Goal: Task Accomplishment & Management: Use online tool/utility

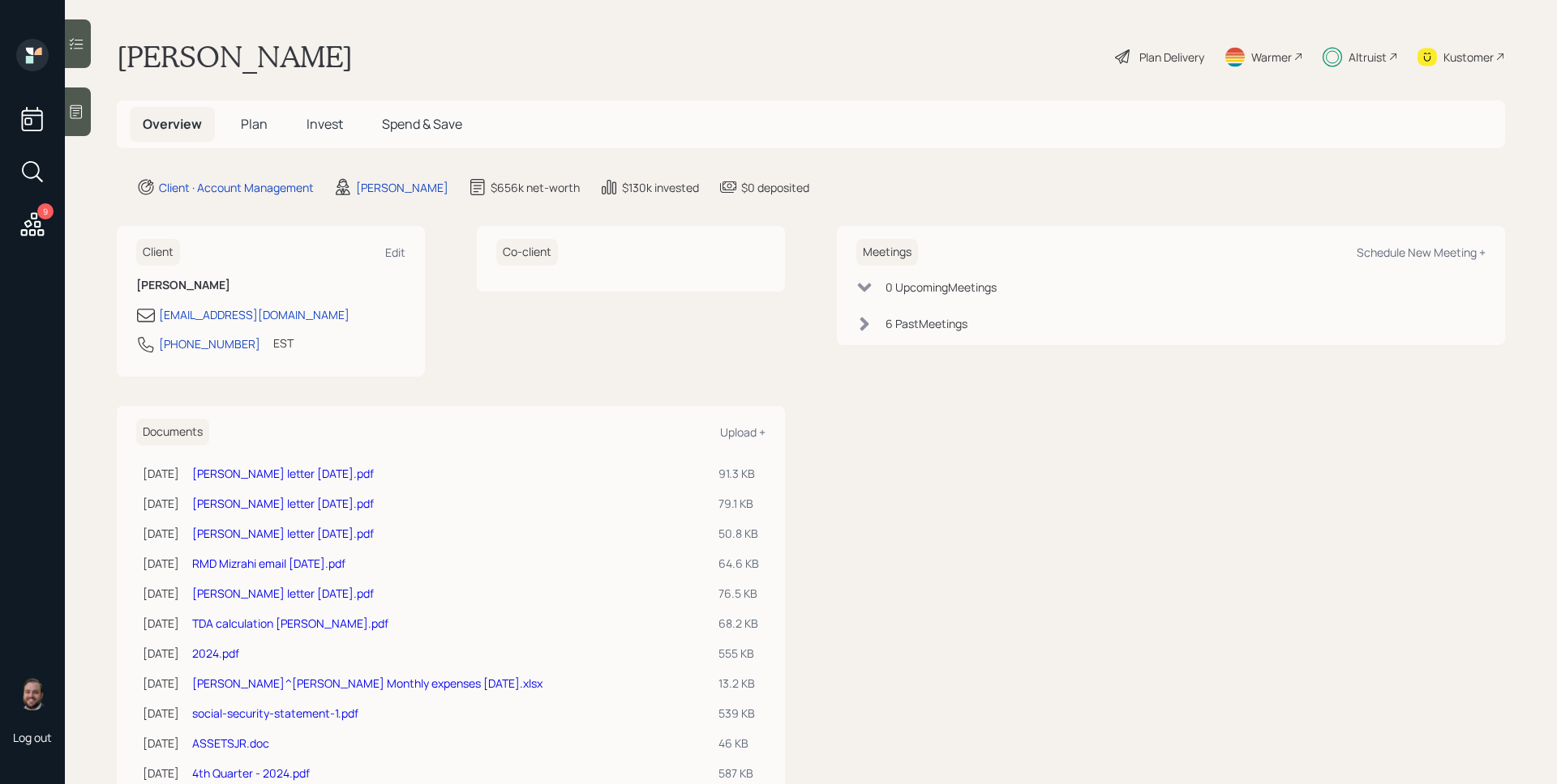
click at [1333, 52] on div "Altruist" at bounding box center [1359, 57] width 76 height 35
click at [1353, 53] on div "Altruist" at bounding box center [1367, 56] width 38 height 17
click at [1155, 52] on div "Plan Delivery" at bounding box center [1172, 56] width 65 height 17
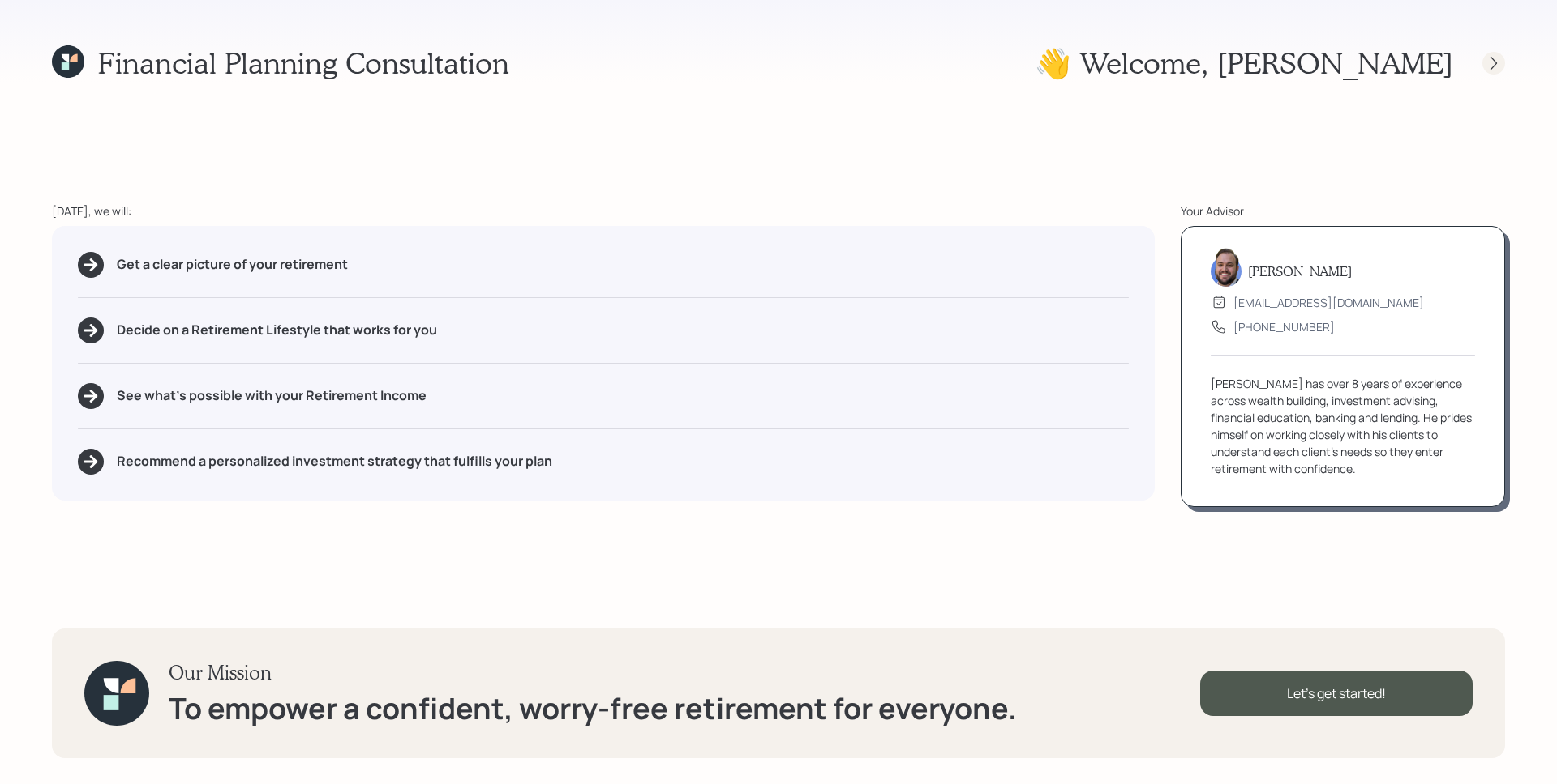
click at [1488, 55] on icon at bounding box center [1493, 63] width 16 height 16
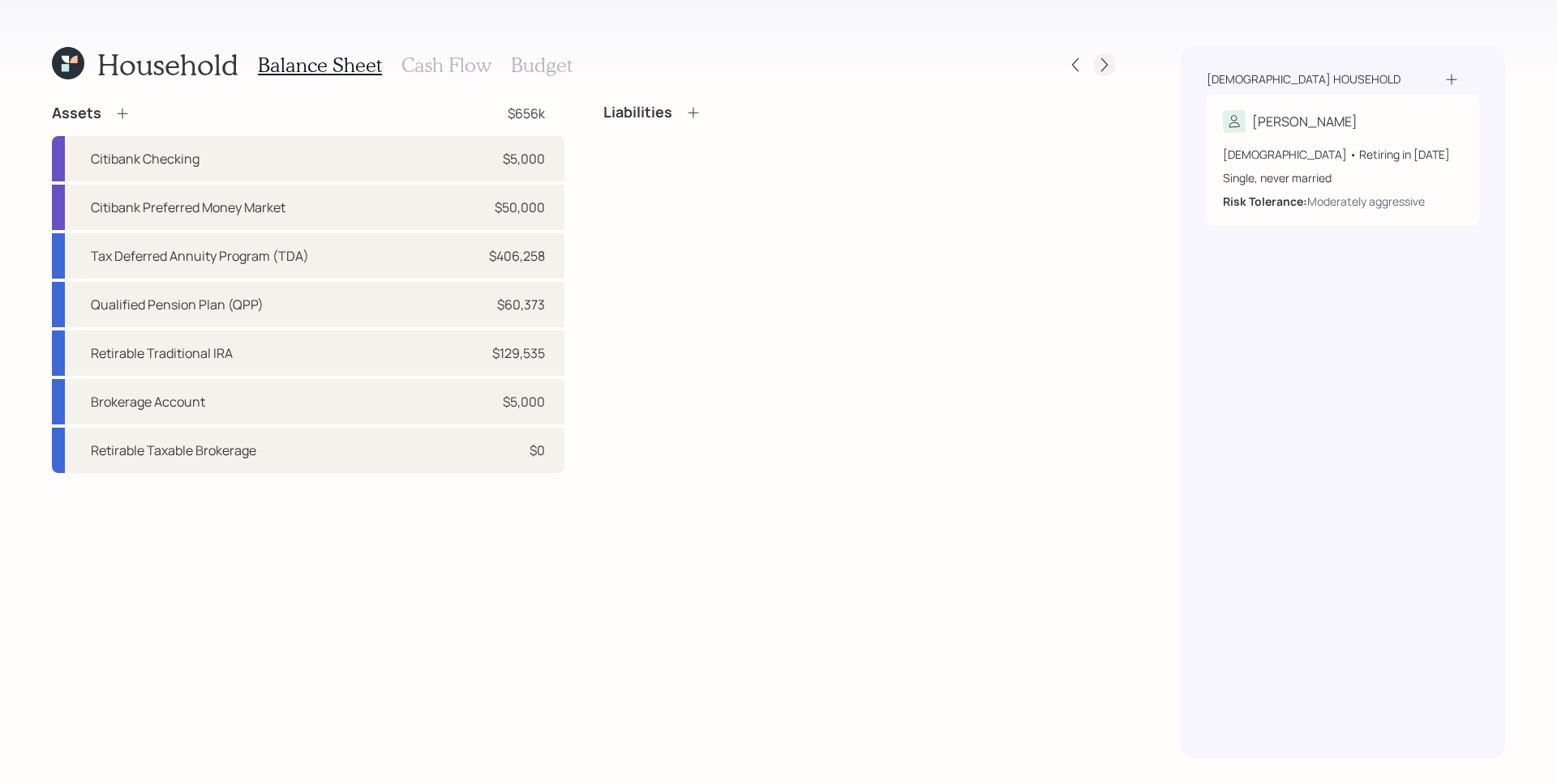
click at [1104, 65] on icon at bounding box center [1104, 65] width 16 height 16
